Goal: Navigation & Orientation: Find specific page/section

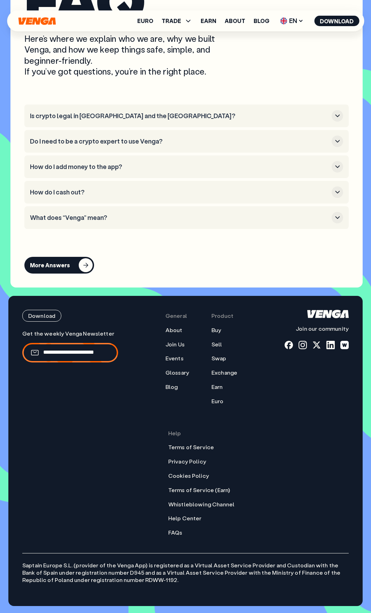
scroll to position [3817, 0]
drag, startPoint x: 164, startPoint y: 323, endPoint x: 150, endPoint y: 317, distance: 15.8
click at [165, 316] on nav "General About Join Us Events Glossary Blog Product Buy Sell Swap Exchange Earn …" at bounding box center [202, 423] width 160 height 226
click at [149, 317] on nav "General About Join Us Events Glossary Blog Product Buy Sell Swap Exchange Earn …" at bounding box center [202, 423] width 160 height 226
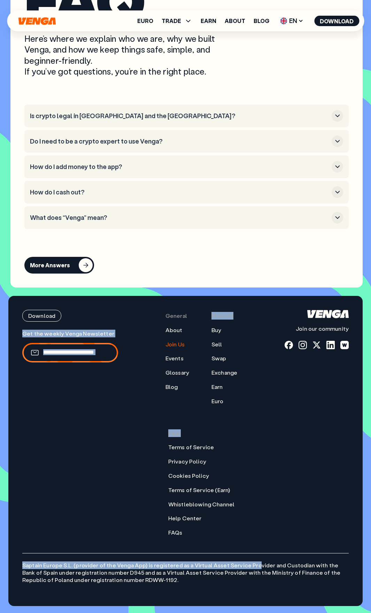
drag, startPoint x: 254, startPoint y: 538, endPoint x: 180, endPoint y: 341, distance: 210.7
click at [180, 341] on div "Download Join our community General About Join Us Events Glossary Blog Product …" at bounding box center [185, 451] width 354 height 310
click at [122, 390] on div "Download Join our community General About Join Us Events Glossary Blog Product …" at bounding box center [185, 423] width 326 height 226
drag, startPoint x: 167, startPoint y: 312, endPoint x: 210, endPoint y: 552, distance: 243.7
click at [210, 552] on div "Download Join our community General About Join Us Events Glossary Blog Product …" at bounding box center [185, 451] width 354 height 310
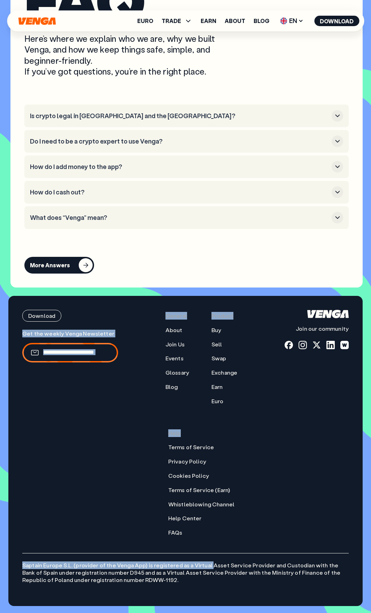
click at [279, 516] on nav "General About Join Us Events Glossary Blog Product Buy Sell Swap Exchange Earn …" at bounding box center [202, 423] width 160 height 226
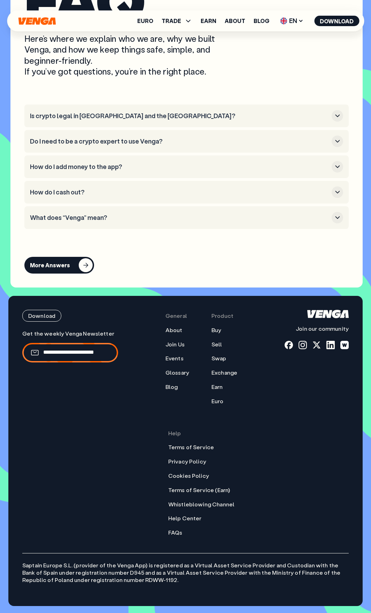
drag, startPoint x: 324, startPoint y: 482, endPoint x: 321, endPoint y: 497, distance: 15.5
click at [324, 482] on div "Download Join our community" at bounding box center [317, 423] width 64 height 226
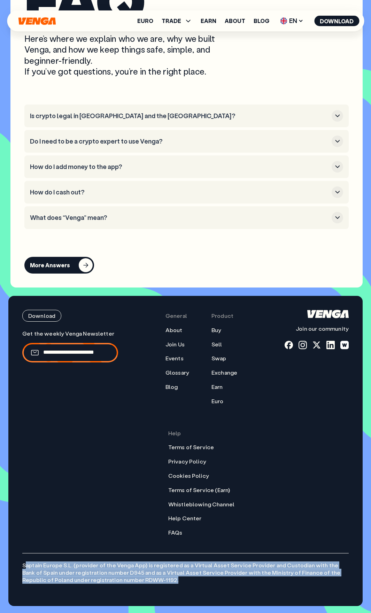
drag, startPoint x: 211, startPoint y: 577, endPoint x: 26, endPoint y: 549, distance: 187.1
click at [26, 549] on div "Download Join our community General About Join Us Events Glossary Blog Product …" at bounding box center [185, 451] width 354 height 310
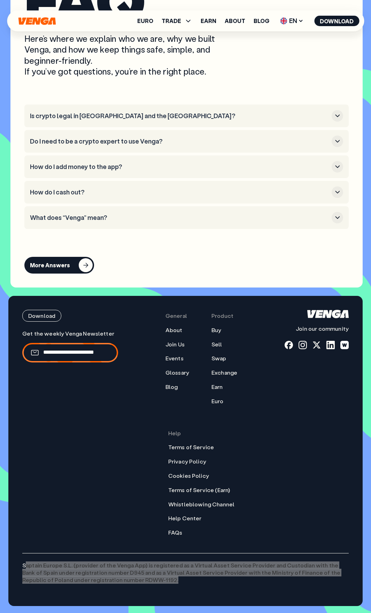
scroll to position [516, 0]
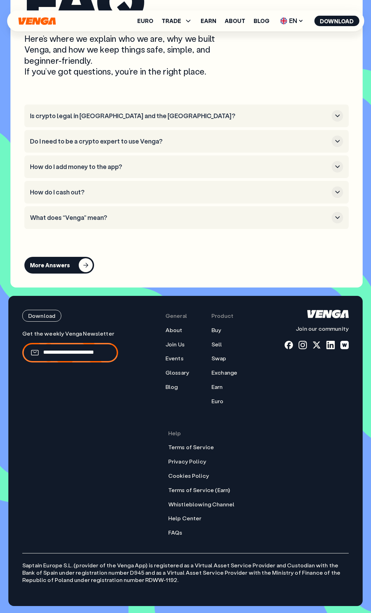
click at [24, 483] on div "Get the weekly Venga Newsletter" at bounding box center [70, 433] width 96 height 206
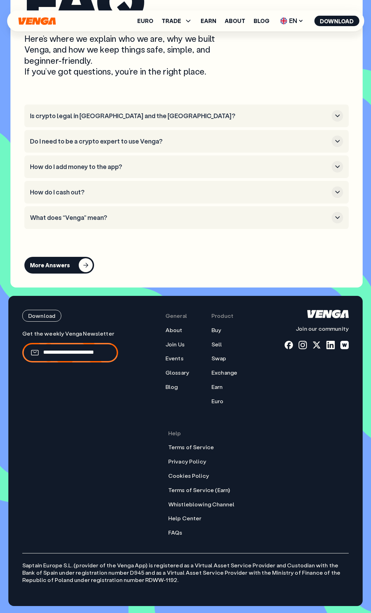
click at [82, 512] on div "Get the weekly Venga Newsletter" at bounding box center [70, 433] width 96 height 206
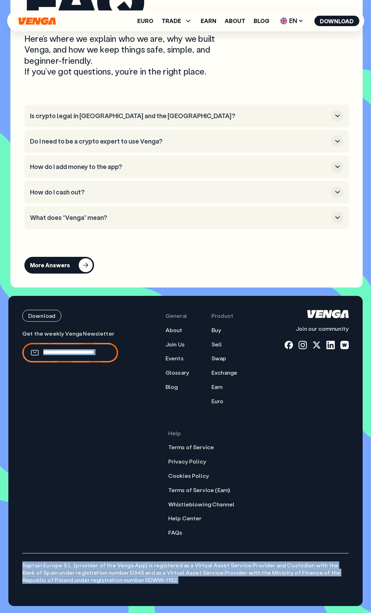
drag, startPoint x: 103, startPoint y: 520, endPoint x: 292, endPoint y: 596, distance: 203.9
click at [292, 596] on div "Download Join our community General About Join Us Events Glossary Blog Product …" at bounding box center [185, 451] width 354 height 310
